Goal: Task Accomplishment & Management: Use online tool/utility

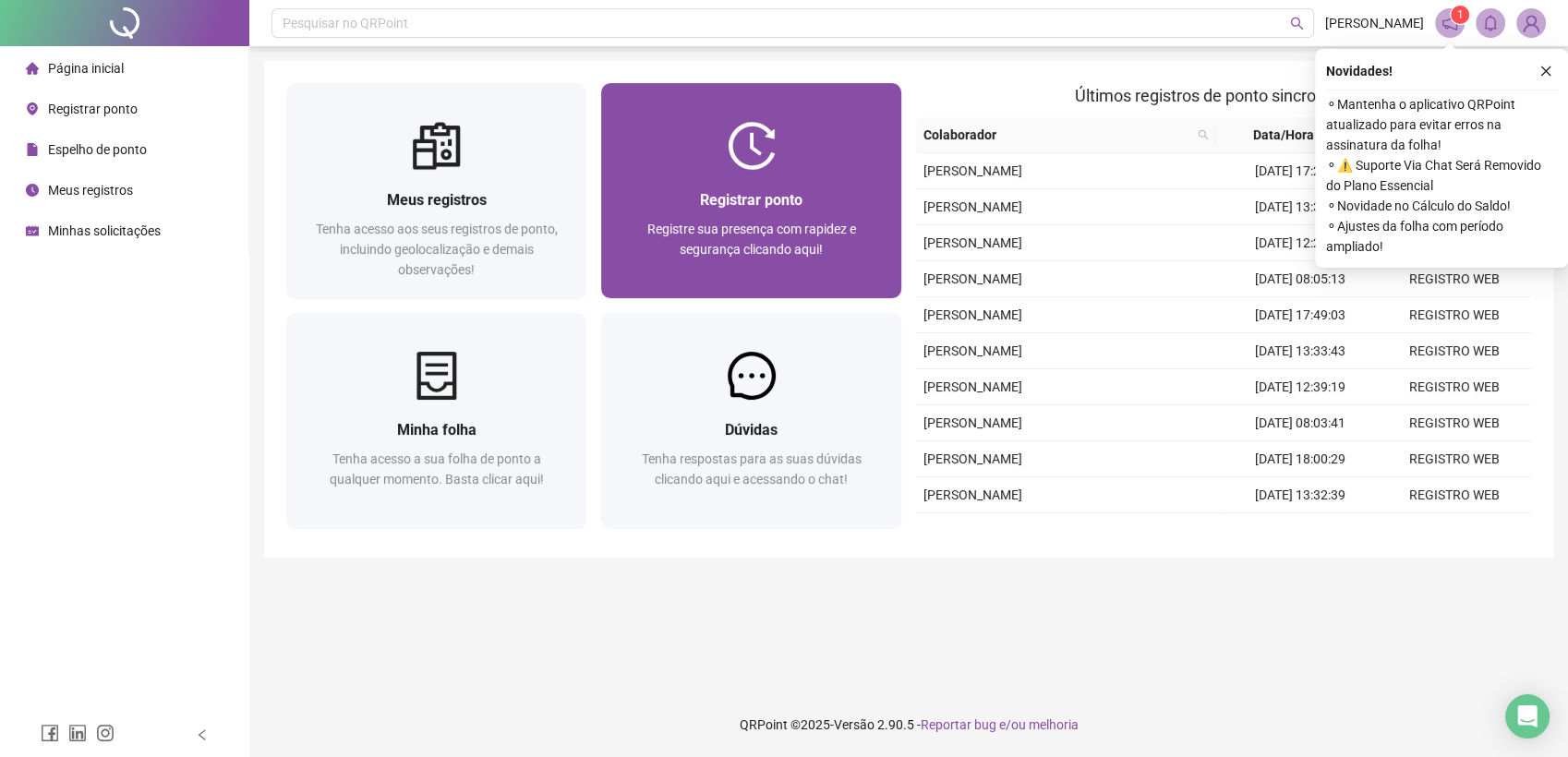
click at [770, 213] on div "Registrar ponto Registre sua presença com rapidez e segurança clicando aqui!" at bounding box center [751, 233] width 256 height 91
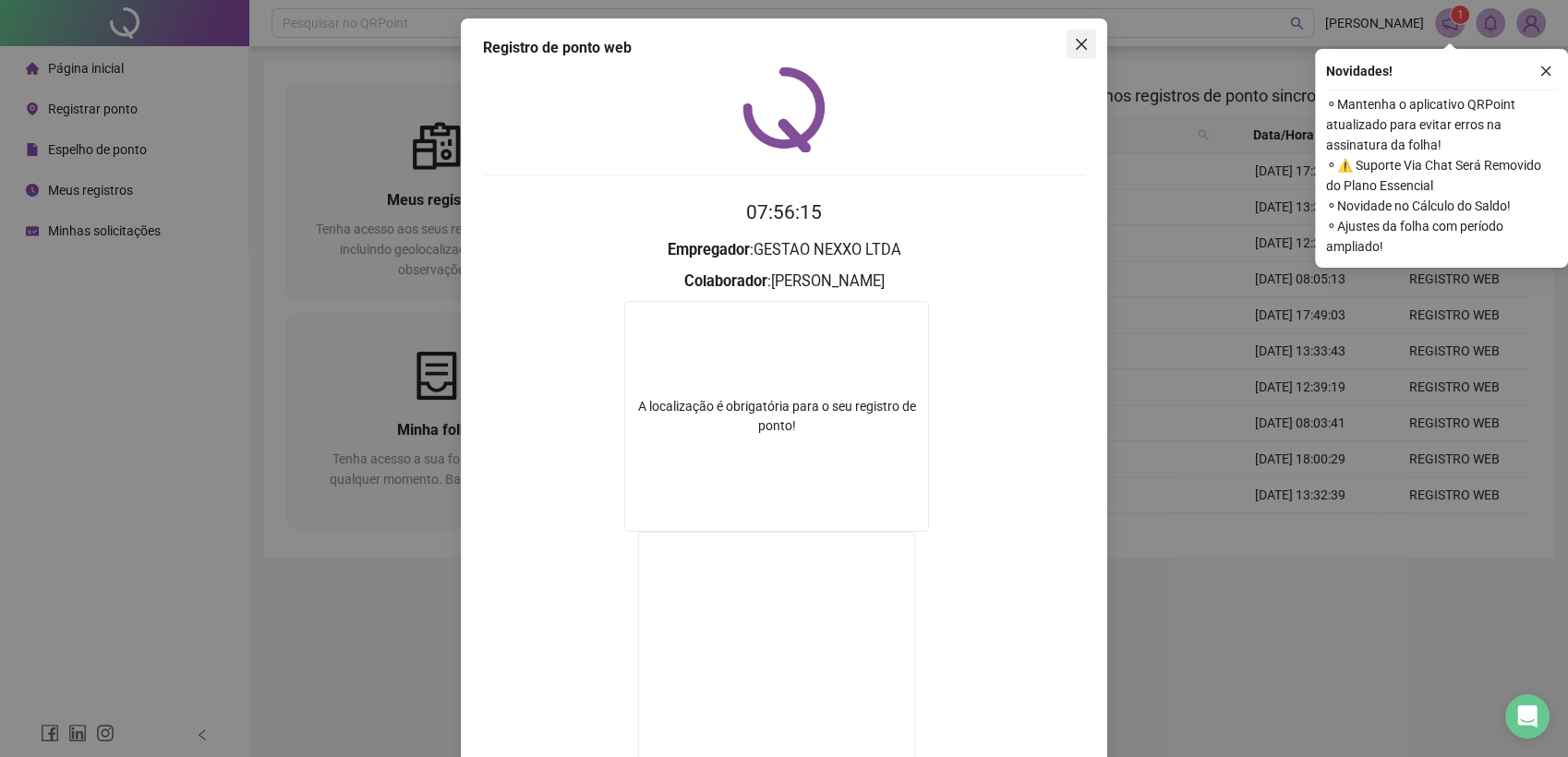
click at [1074, 48] on icon "close" at bounding box center [1081, 43] width 14 height 14
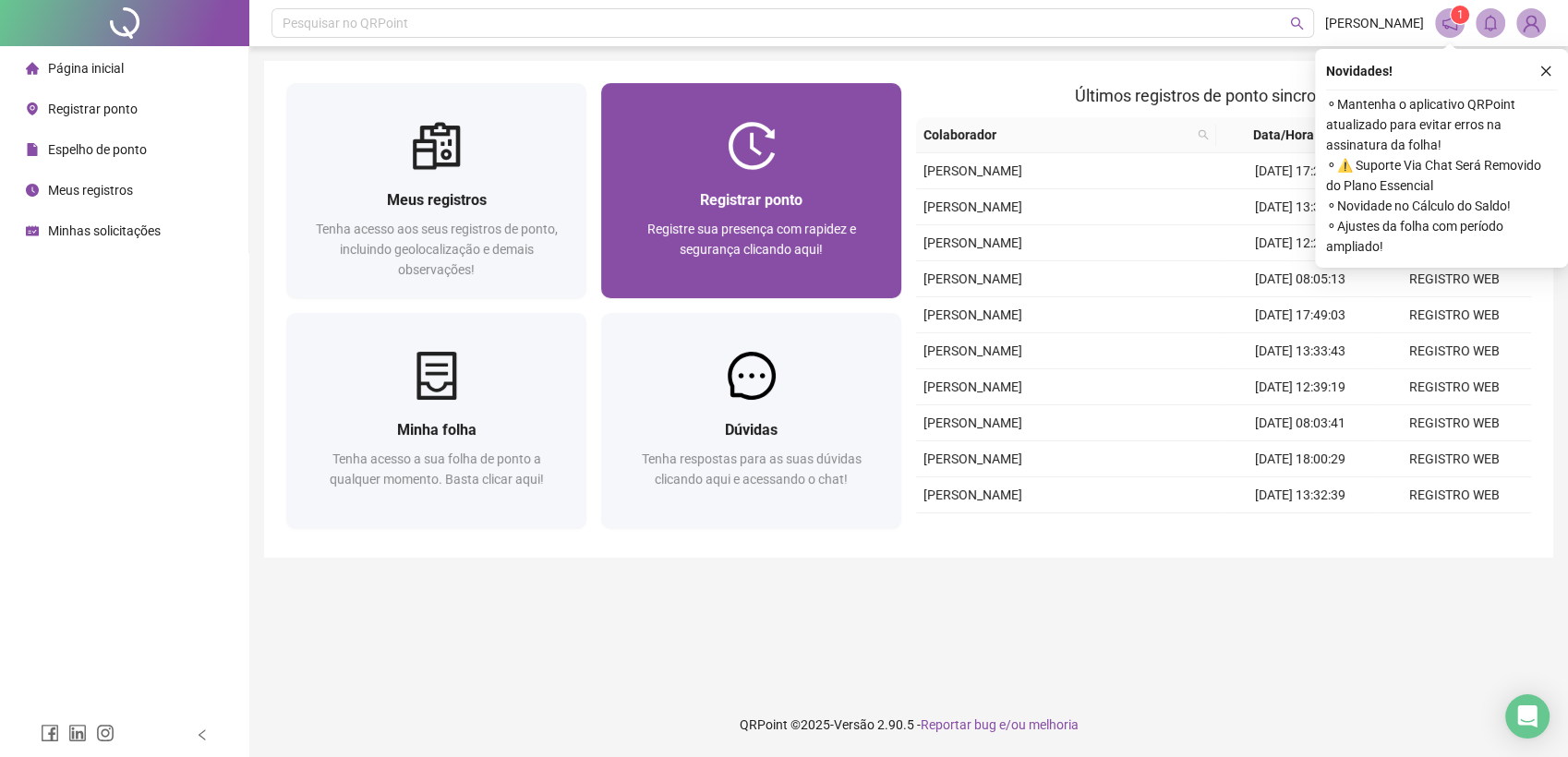
click at [695, 201] on div "Registrar ponto" at bounding box center [751, 200] width 256 height 23
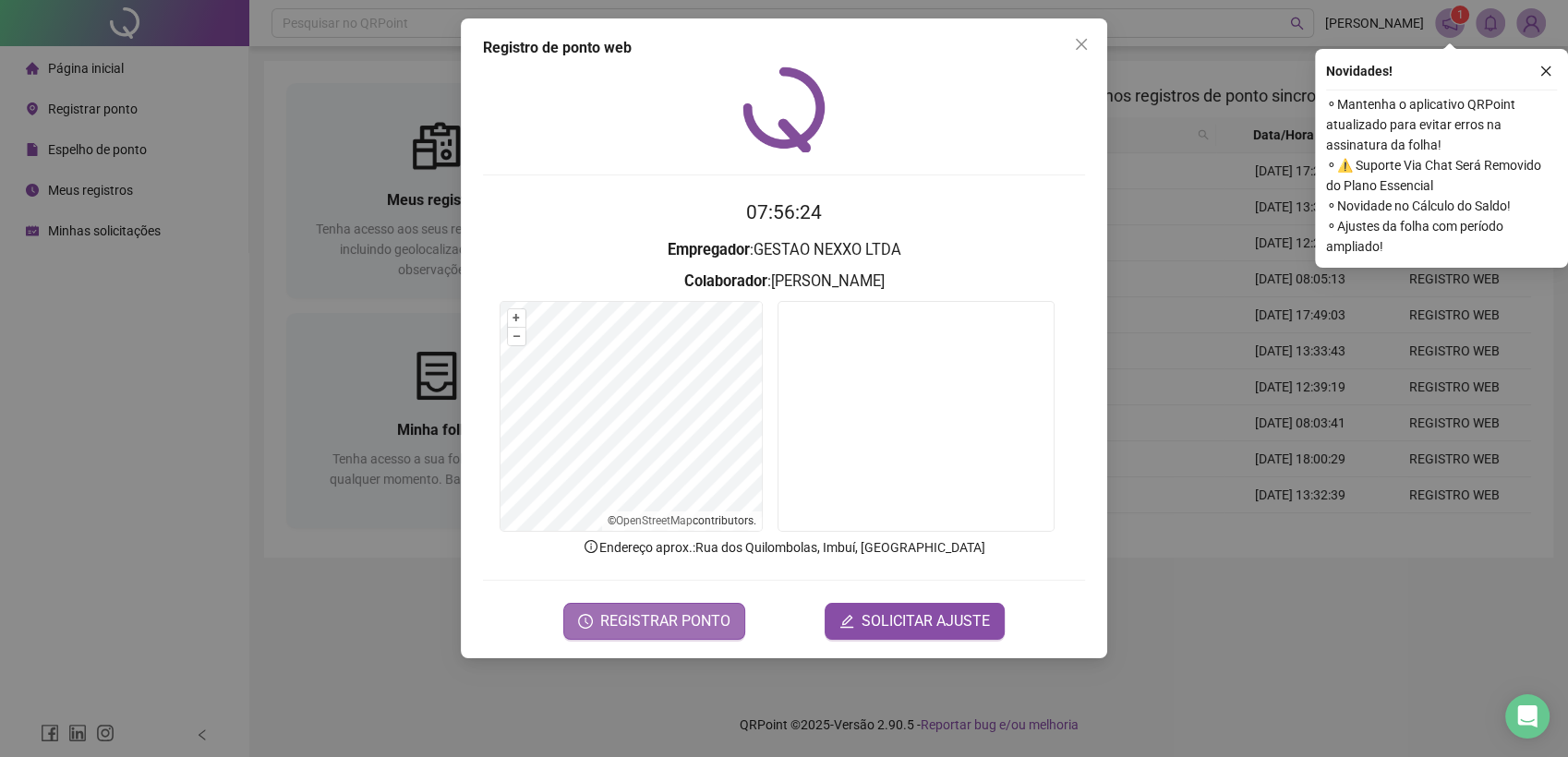
click at [701, 632] on button "REGISTRAR PONTO" at bounding box center [654, 621] width 182 height 36
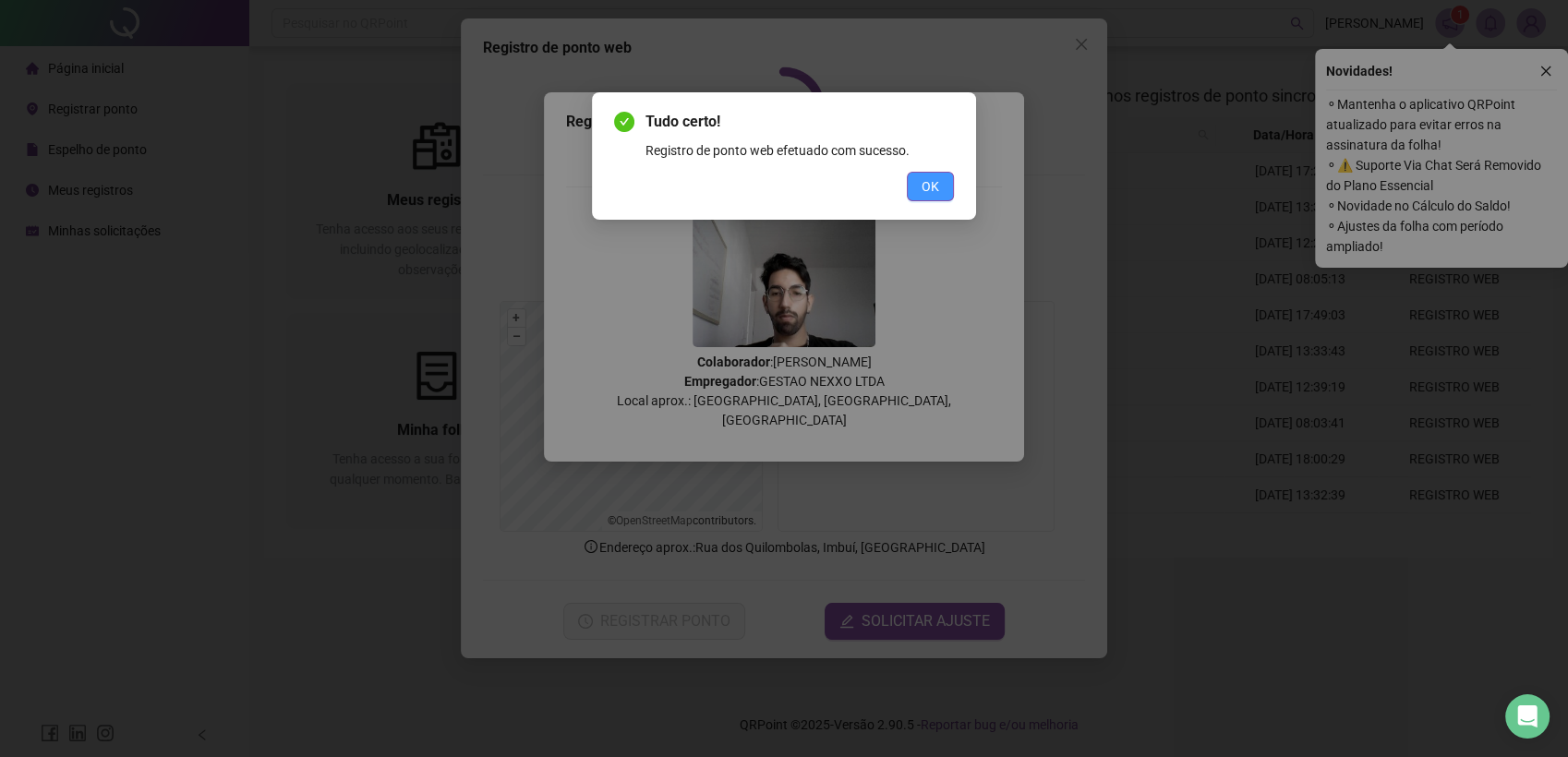
click at [922, 173] on button "OK" at bounding box center [930, 186] width 47 height 30
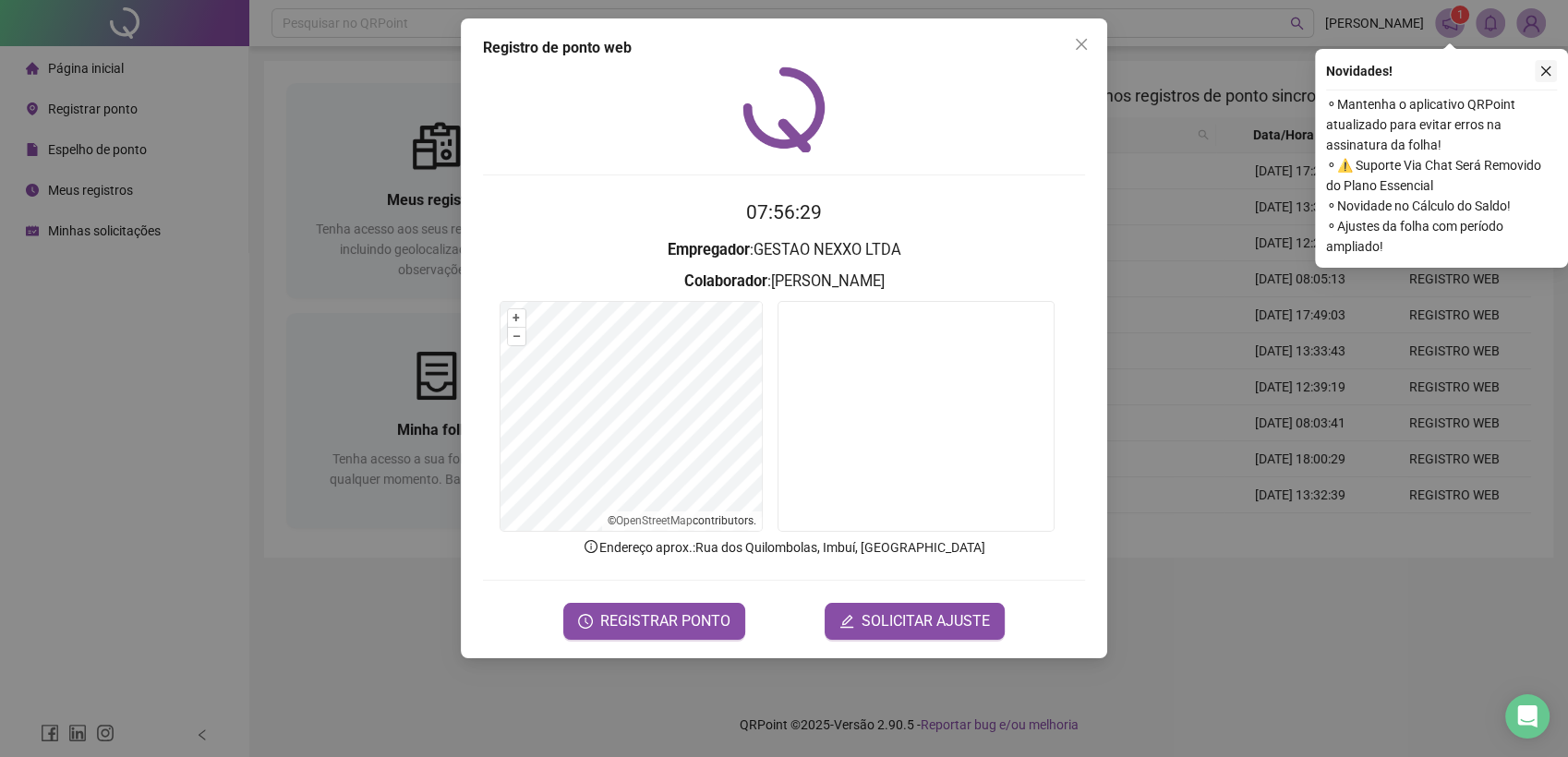
click at [1544, 71] on icon "close" at bounding box center [1545, 70] width 12 height 12
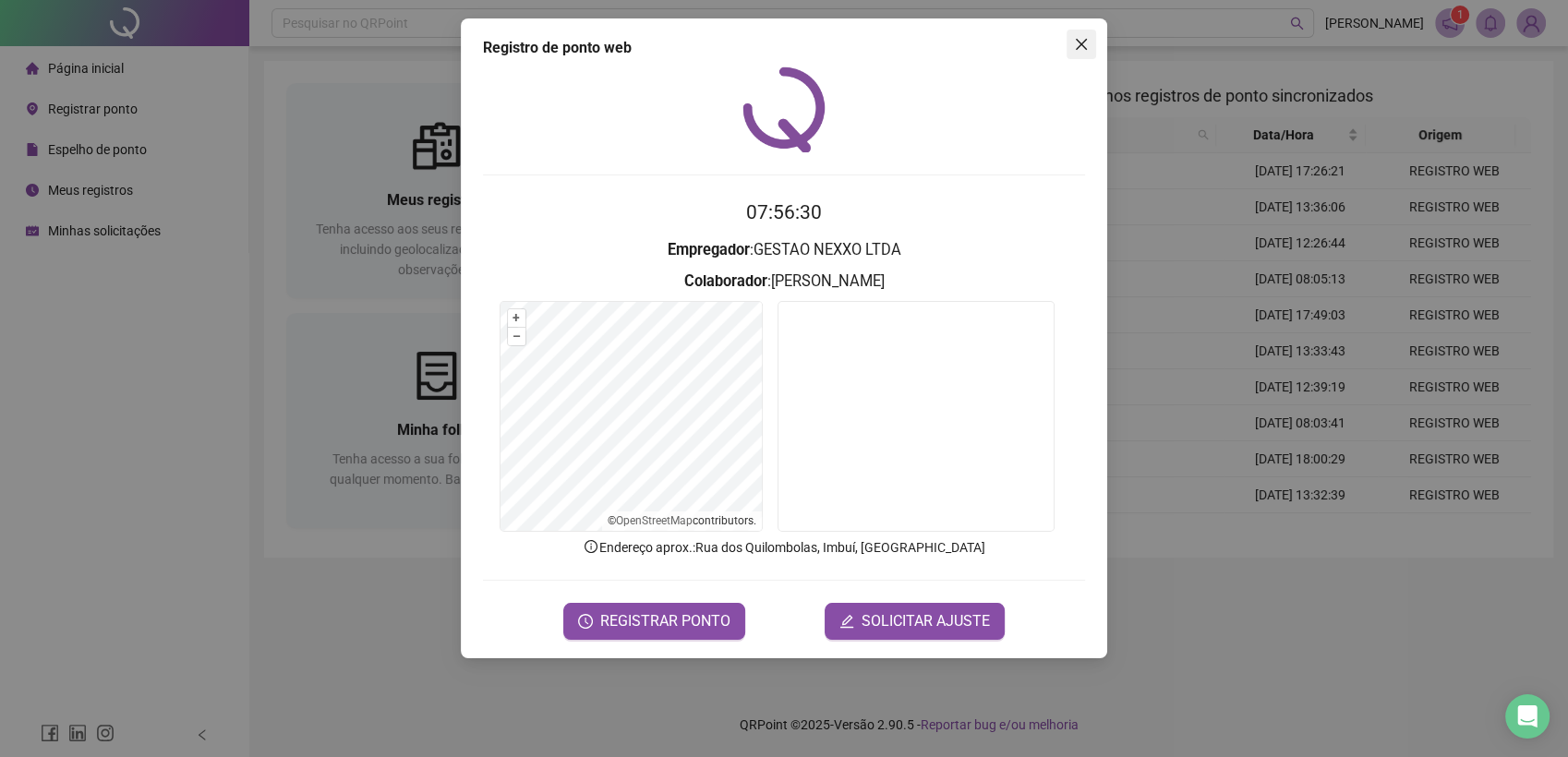
click at [1080, 47] on icon "close" at bounding box center [1081, 43] width 14 height 14
